Goal: Communication & Community: Share content

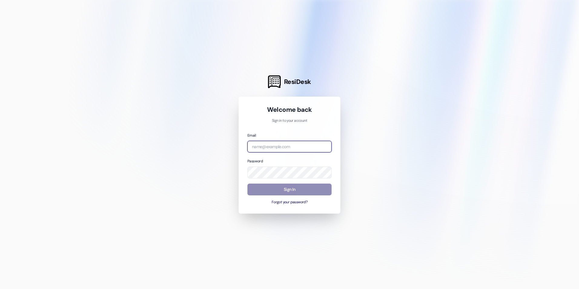
type input "[EMAIL_ADDRESS][DOMAIN_NAME]"
click at [301, 188] on button "Sign In" at bounding box center [290, 190] width 84 height 12
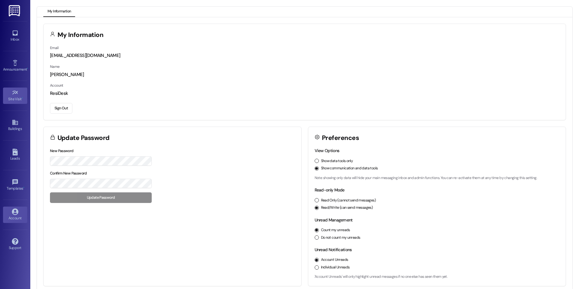
click at [17, 95] on icon at bounding box center [15, 92] width 7 height 7
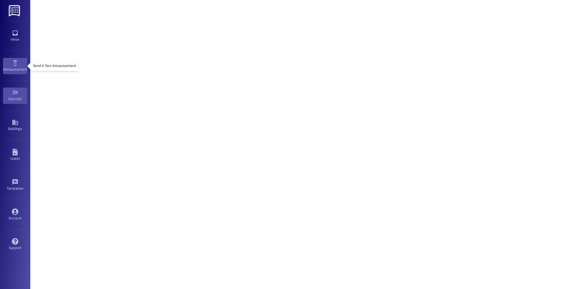
click at [18, 67] on div "Announcement •" at bounding box center [15, 69] width 30 height 6
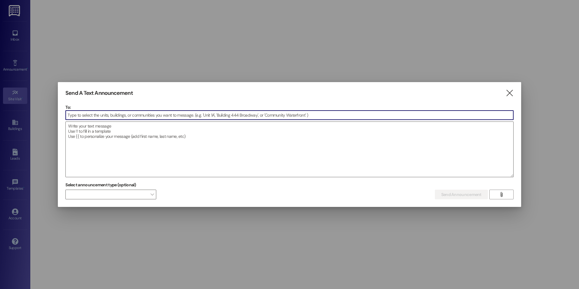
click at [98, 113] on input at bounding box center [290, 115] width 448 height 9
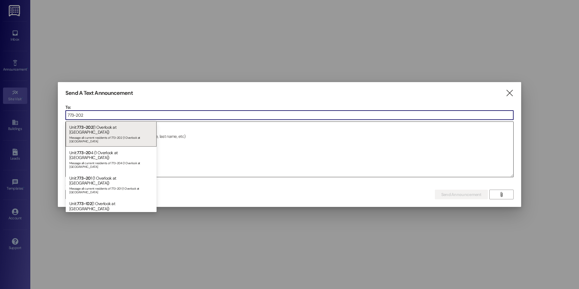
type input "773-202"
click at [92, 127] on span "773-202" at bounding box center [85, 127] width 16 height 5
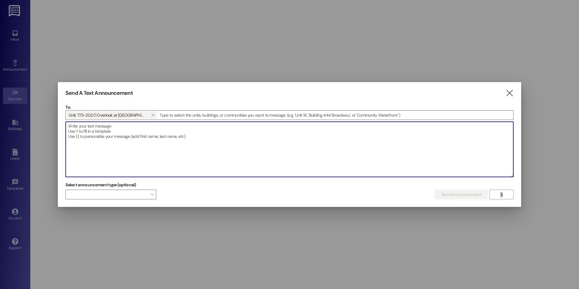
click at [90, 131] on textarea at bounding box center [290, 149] width 448 height 55
type textarea "7"
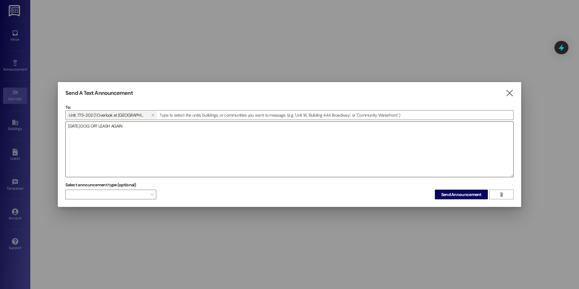
click at [148, 128] on textarea "[DATE] DOG OFF LEASH AGAIN" at bounding box center [290, 149] width 448 height 55
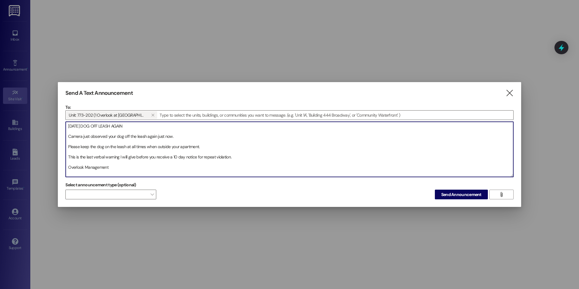
click at [189, 136] on textarea "[DATE] DOG OFF LEASH AGAIN Camera just observed your dog off the leash again ju…" at bounding box center [290, 149] width 448 height 55
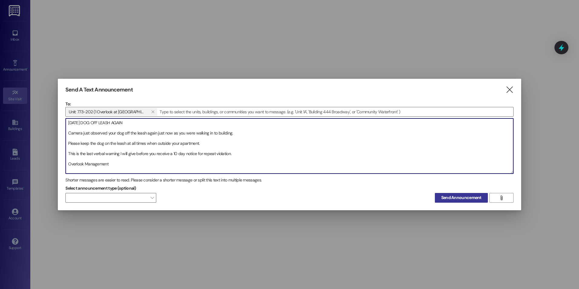
type textarea "[DATE] DOG OFF LEASH AGAIN Camera just observed your dog off the leash again ju…"
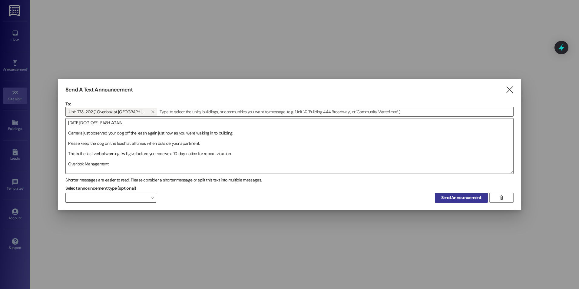
click at [463, 198] on span "Send Announcement" at bounding box center [462, 198] width 40 height 6
